Goal: Register for event/course

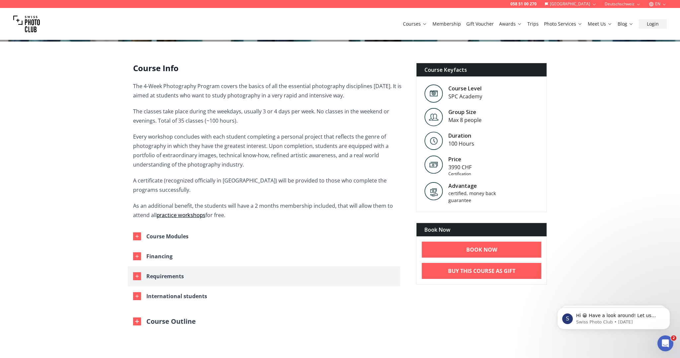
scroll to position [189, 0]
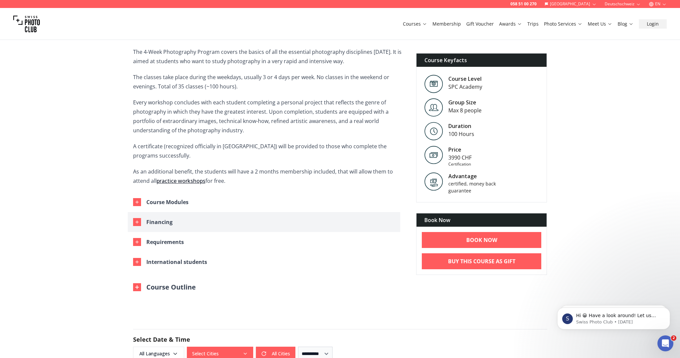
click at [135, 217] on button "Financing" at bounding box center [264, 222] width 273 height 20
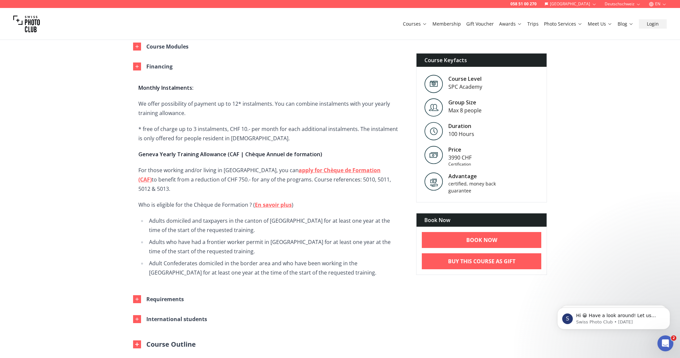
scroll to position [361, 0]
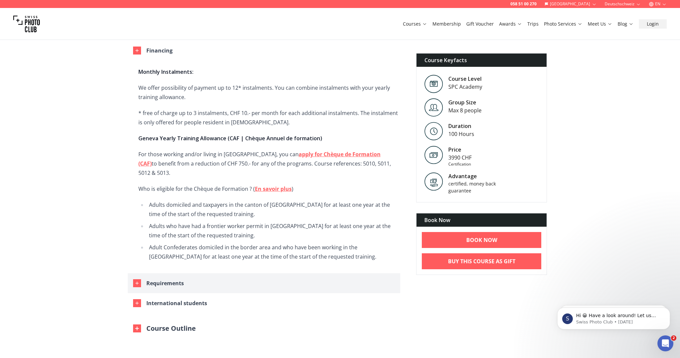
click at [137, 281] on icon "button" at bounding box center [136, 282] width 3 height 3
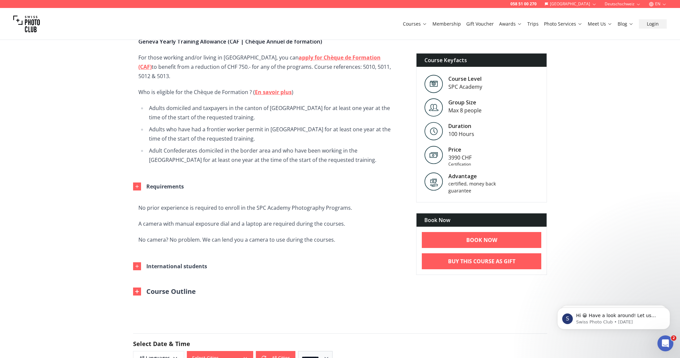
scroll to position [491, 0]
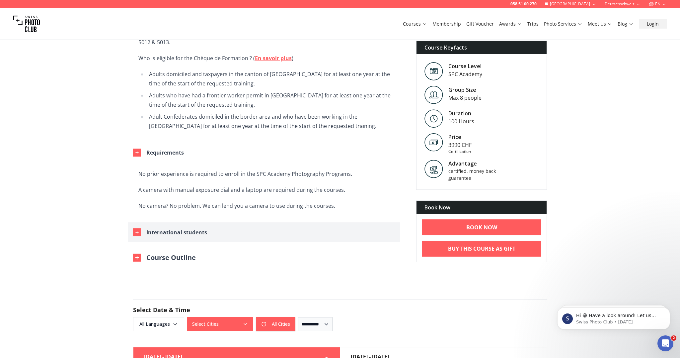
click at [135, 229] on icon "button" at bounding box center [136, 231] width 5 height 5
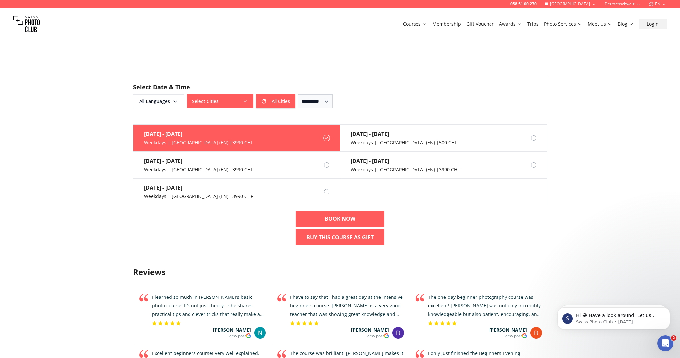
scroll to position [867, 0]
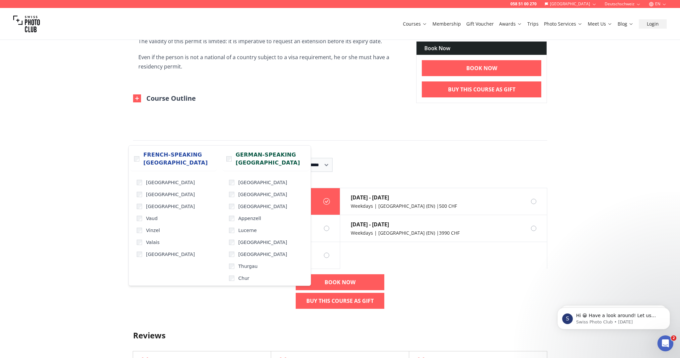
click at [248, 158] on button "Select Cities" at bounding box center [220, 165] width 66 height 14
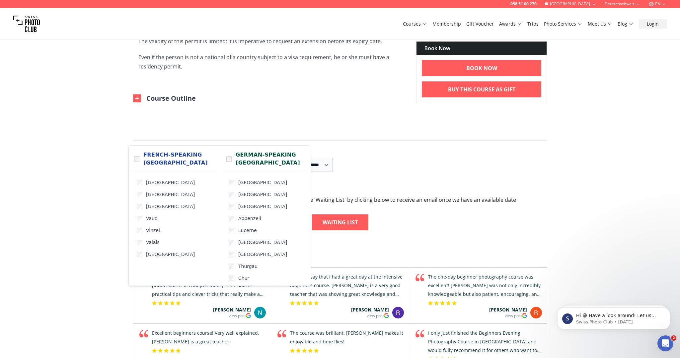
click at [438, 214] on div "Waiting List" at bounding box center [340, 222] width 414 height 16
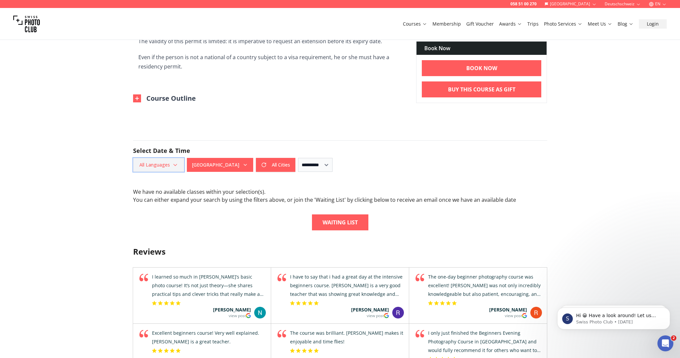
click at [170, 159] on span "All Languages" at bounding box center [158, 165] width 49 height 12
click at [228, 156] on form "**********" at bounding box center [340, 155] width 425 height 63
click at [228, 158] on button "[GEOGRAPHIC_DATA]" at bounding box center [205, 165] width 66 height 14
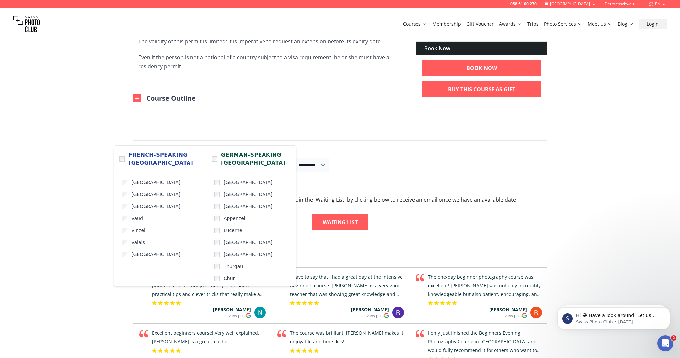
click at [230, 158] on button "[GEOGRAPHIC_DATA], Chur" at bounding box center [211, 165] width 78 height 14
